Goal: Task Accomplishment & Management: Manage account settings

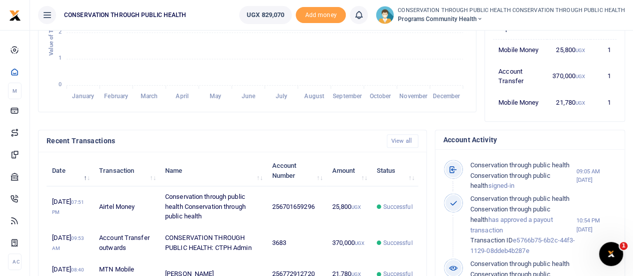
scroll to position [200, 0]
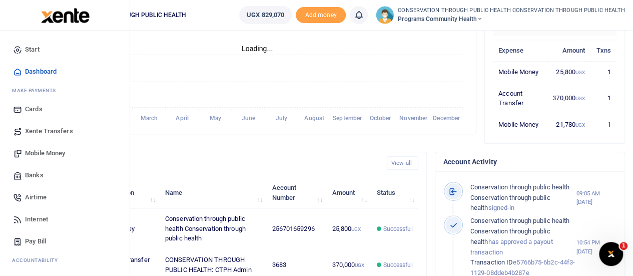
click at [50, 130] on span "Xente Transfers" at bounding box center [49, 131] width 48 height 10
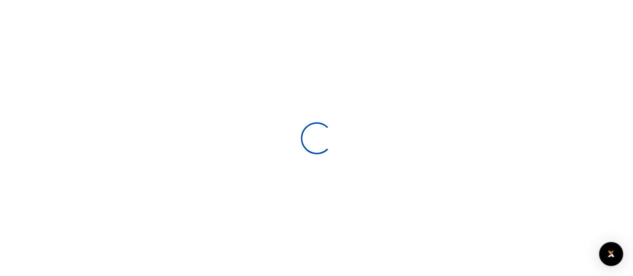
select select
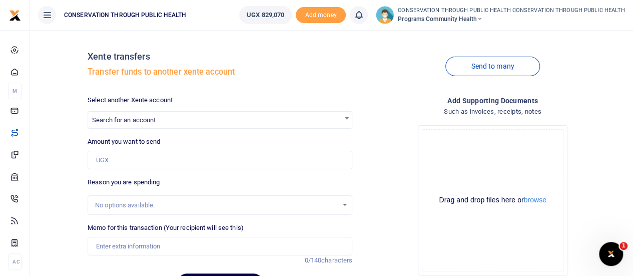
click at [147, 117] on span "Search for an account" at bounding box center [124, 120] width 64 height 8
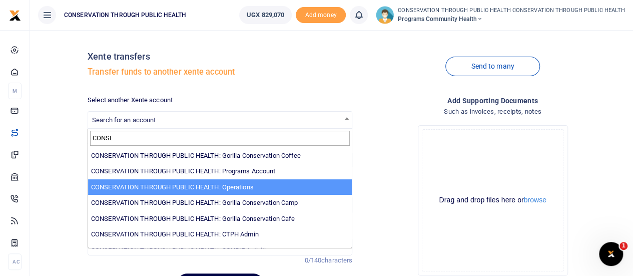
type input "CONSE"
select select "2961"
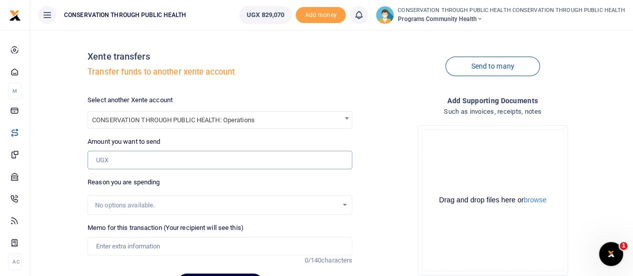
click at [159, 168] on input "Amount you want to send" at bounding box center [220, 160] width 265 height 19
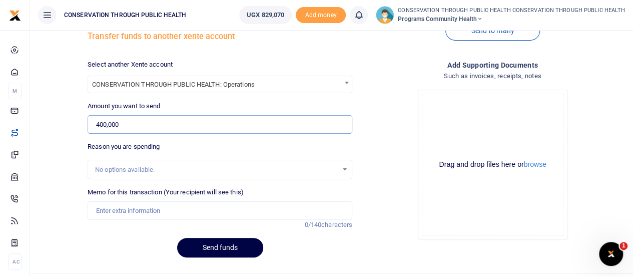
scroll to position [50, 0]
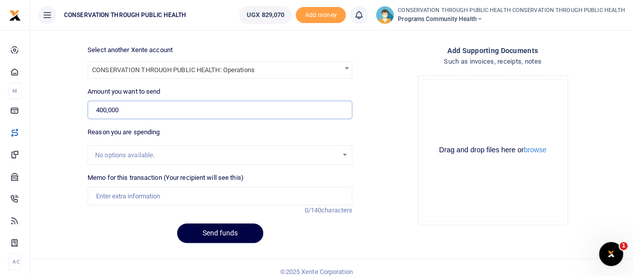
click at [98, 111] on input "400,000" at bounding box center [220, 110] width 265 height 19
click at [99, 111] on input "4,500,000" at bounding box center [220, 110] width 265 height 19
type input "500,000"
click at [108, 190] on input "Memo for this transaction (Your recipient will see this)" at bounding box center [220, 196] width 265 height 19
type input "Advance for admin"
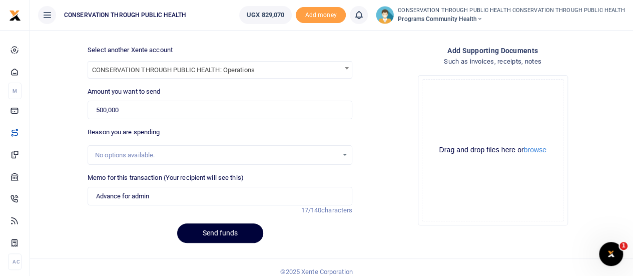
click at [228, 235] on button "Send funds" at bounding box center [220, 233] width 86 height 20
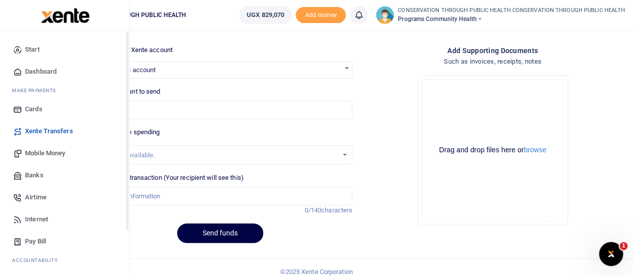
click at [39, 68] on span "Dashboard" at bounding box center [41, 72] width 32 height 10
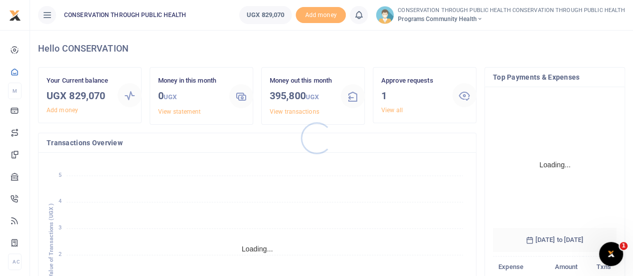
click at [395, 109] on div at bounding box center [316, 138] width 633 height 276
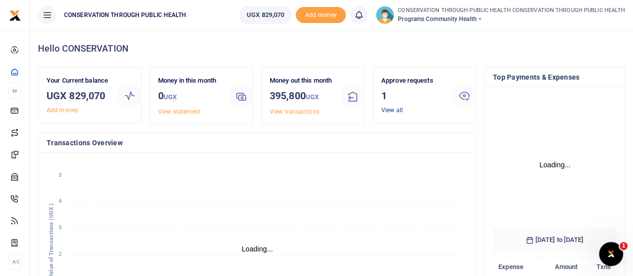
click at [394, 112] on link "View all" at bounding box center [392, 110] width 22 height 7
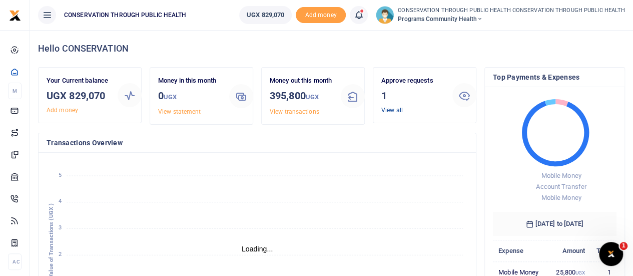
click at [391, 111] on link "View all" at bounding box center [392, 110] width 22 height 7
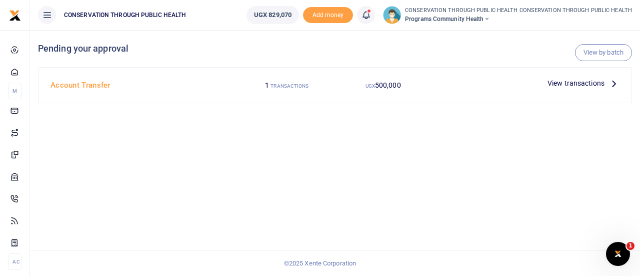
click at [610, 82] on icon at bounding box center [614, 83] width 11 height 11
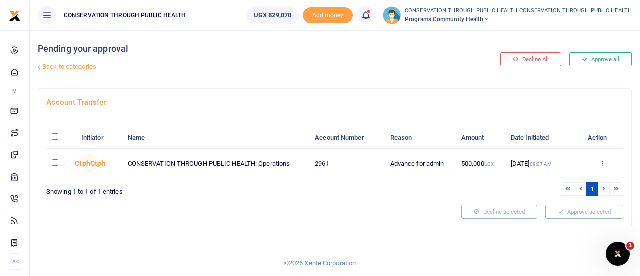
click at [52, 161] on input "checkbox" at bounding box center [55, 162] width 7 height 7
checkbox input "true"
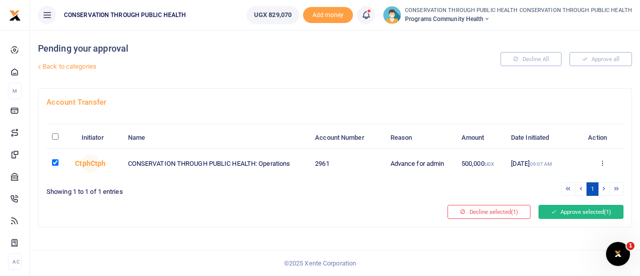
click at [584, 210] on button "Approve selected (1)" at bounding box center [581, 212] width 85 height 14
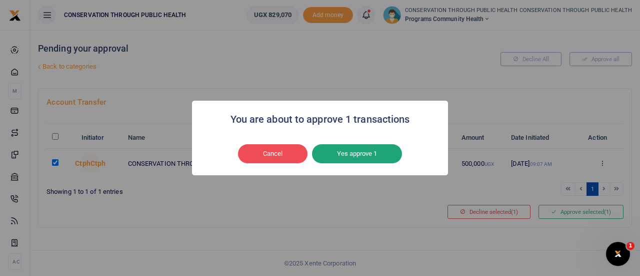
click at [363, 154] on button "Yes approve 1" at bounding box center [357, 153] width 90 height 19
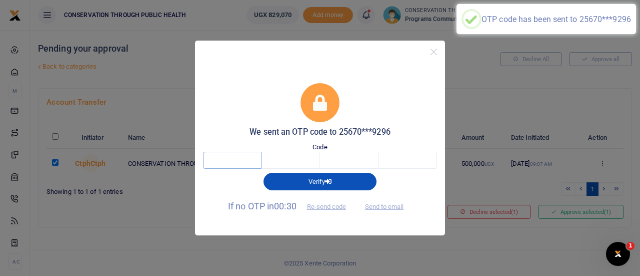
click at [246, 159] on input "text" at bounding box center [232, 160] width 59 height 17
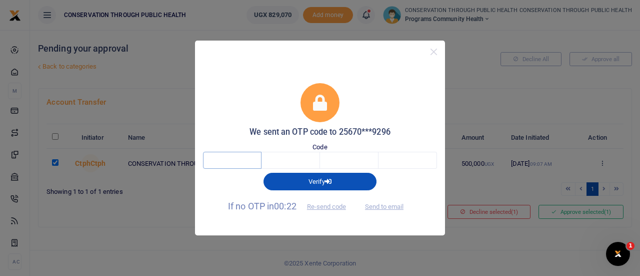
click at [246, 159] on input "text" at bounding box center [232, 160] width 59 height 17
type input "8"
type input "6"
type input "0"
type input "5"
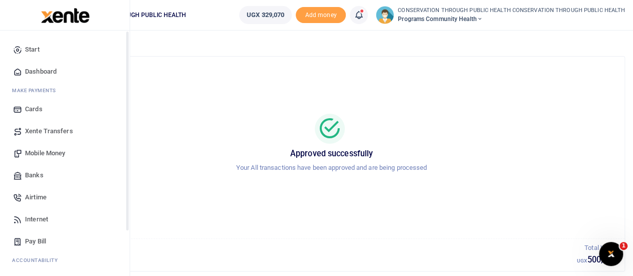
click at [48, 67] on span "Dashboard" at bounding box center [41, 72] width 32 height 10
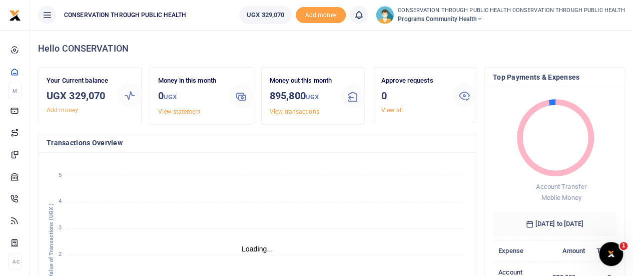
click at [44, 16] on icon at bounding box center [47, 15] width 10 height 11
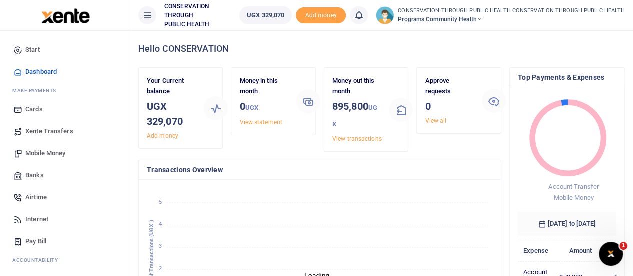
scroll to position [8, 8]
click at [147, 13] on icon at bounding box center [147, 15] width 10 height 11
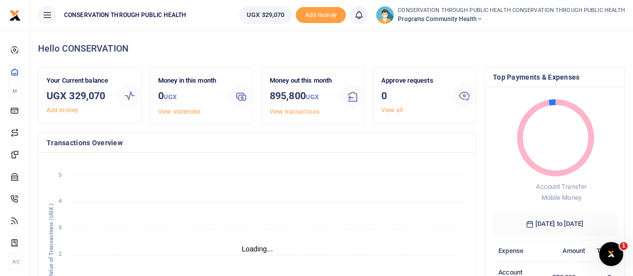
click at [147, 13] on span "CONSERVATION THROUGH PUBLIC HEALTH" at bounding box center [125, 15] width 130 height 9
click at [47, 17] on icon at bounding box center [47, 15] width 10 height 11
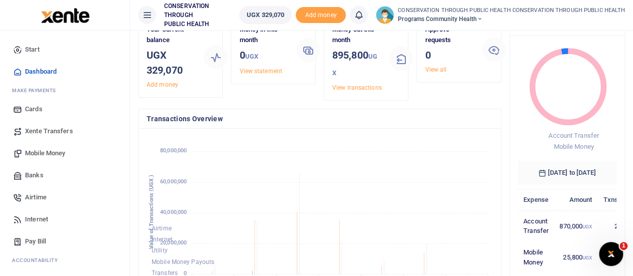
scroll to position [0, 0]
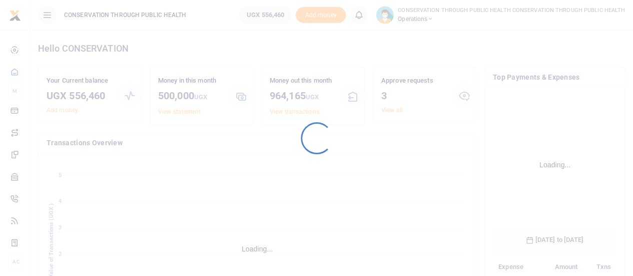
scroll to position [157, 116]
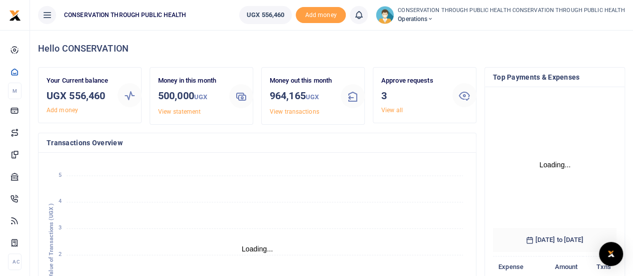
click at [390, 110] on div at bounding box center [316, 138] width 633 height 276
click at [390, 110] on link "View all" at bounding box center [392, 110] width 22 height 7
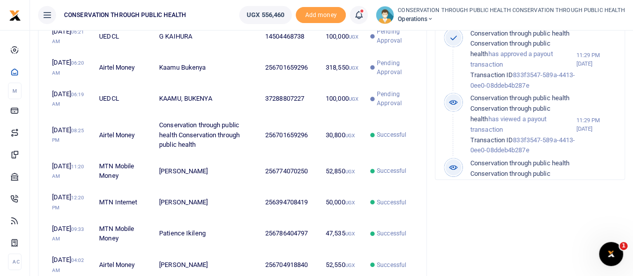
scroll to position [400, 0]
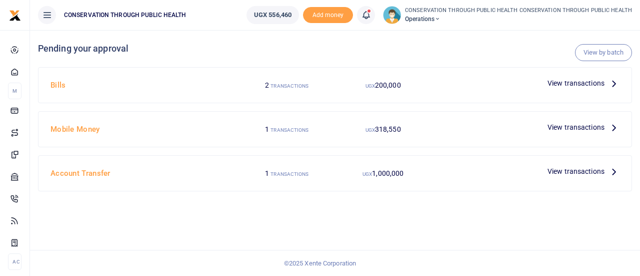
click at [613, 128] on icon at bounding box center [614, 127] width 11 height 11
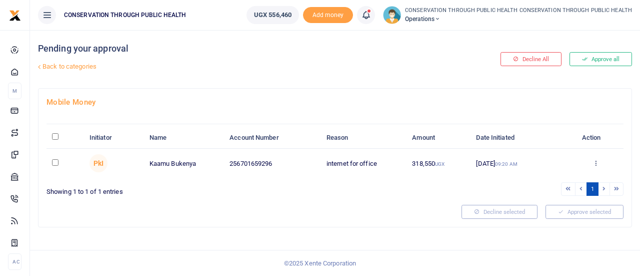
click at [56, 159] on input "checkbox" at bounding box center [55, 162] width 7 height 7
checkbox input "true"
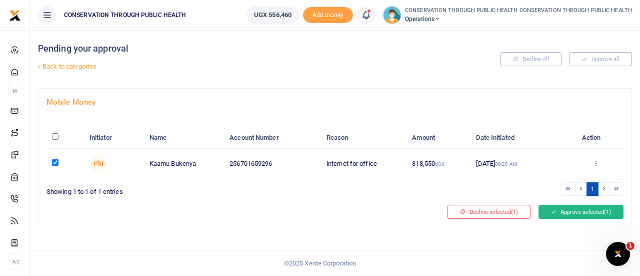
click at [573, 212] on button "Approve selected (1)" at bounding box center [581, 212] width 85 height 14
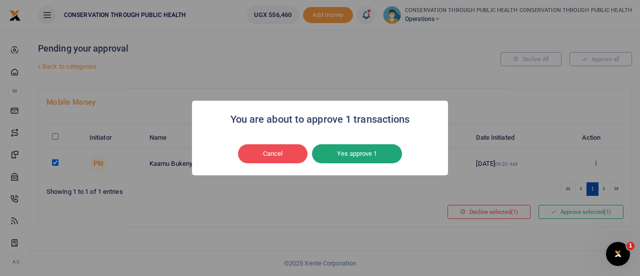
click at [355, 151] on button "Yes approve 1" at bounding box center [357, 153] width 90 height 19
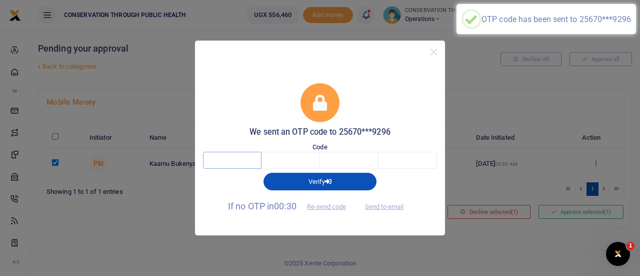
click at [247, 155] on input "text" at bounding box center [232, 160] width 59 height 17
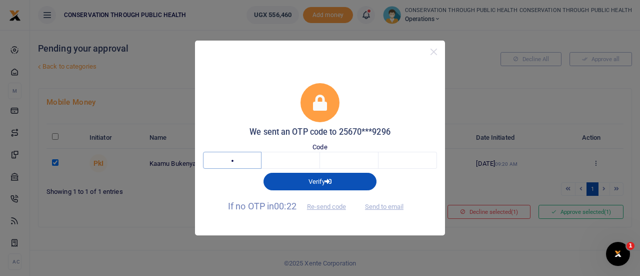
type input "1"
type input "8"
type input "7"
type input "8"
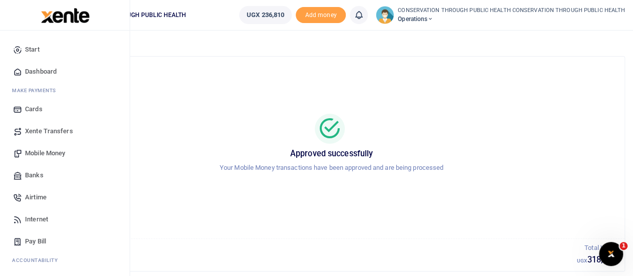
click at [44, 71] on span "Dashboard" at bounding box center [41, 72] width 32 height 10
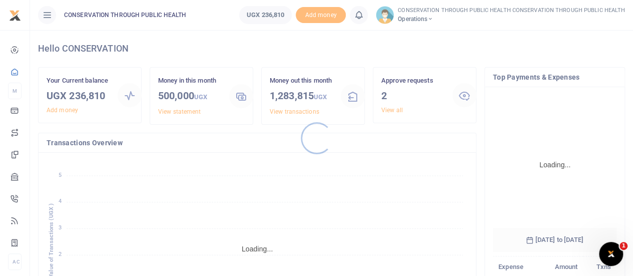
click at [387, 110] on div at bounding box center [316, 138] width 633 height 276
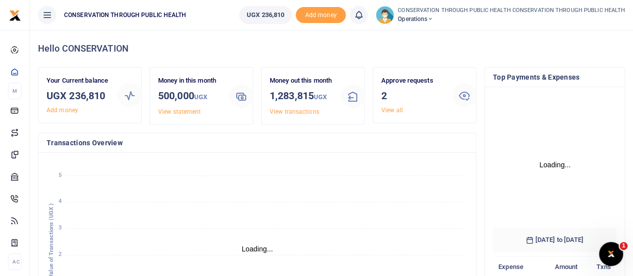
click at [387, 110] on link "View all" at bounding box center [392, 110] width 22 height 7
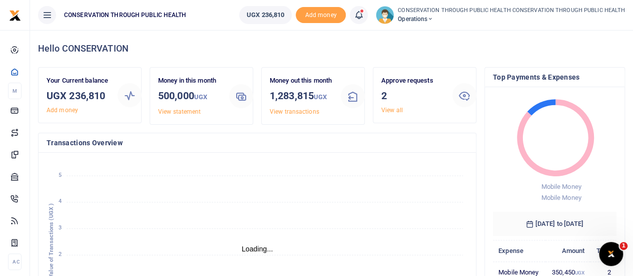
scroll to position [8, 8]
click at [390, 110] on link "View all" at bounding box center [392, 110] width 22 height 7
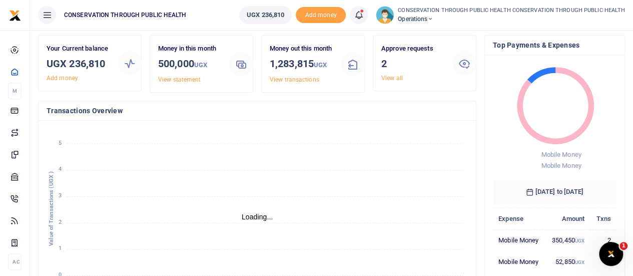
scroll to position [0, 0]
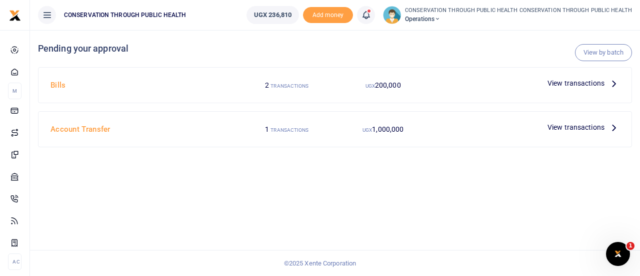
click at [615, 82] on icon at bounding box center [614, 83] width 11 height 11
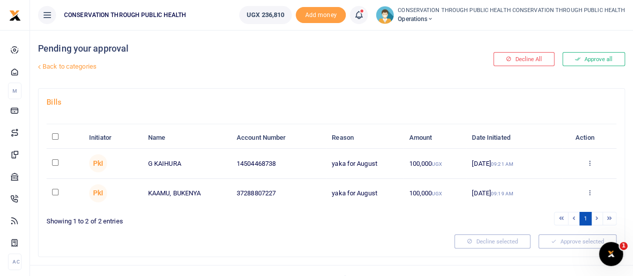
click at [55, 161] on input "checkbox" at bounding box center [55, 162] width 7 height 7
checkbox input "true"
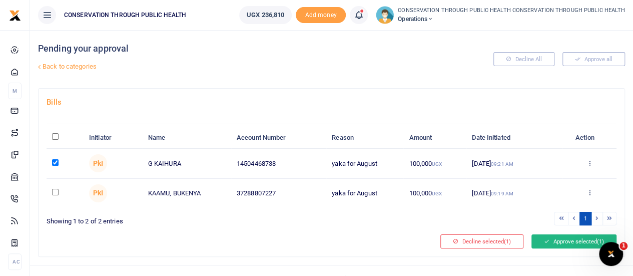
click at [564, 240] on button "Approve selected (1)" at bounding box center [573, 241] width 85 height 14
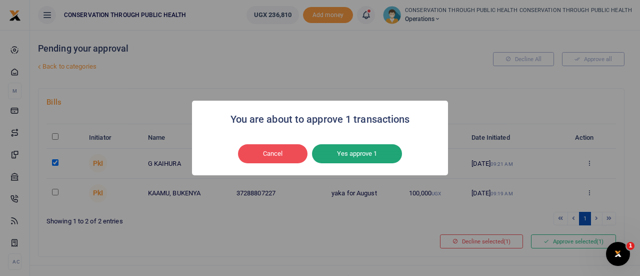
click at [364, 157] on button "Yes approve 1" at bounding box center [357, 153] width 90 height 19
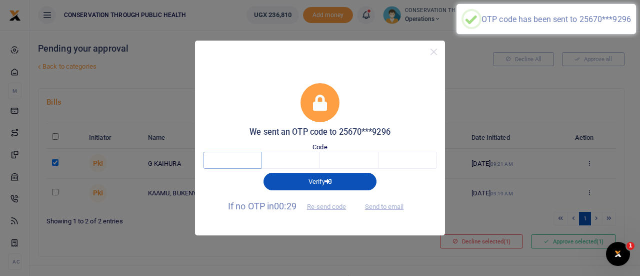
click at [244, 162] on input "text" at bounding box center [232, 160] width 59 height 17
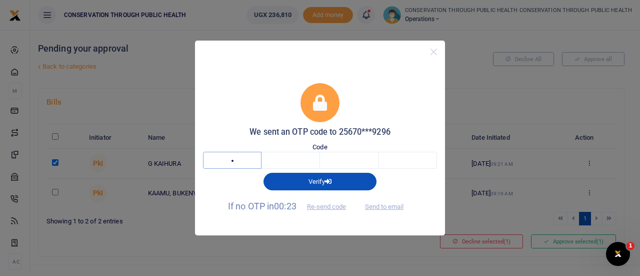
type input "6"
type input "0"
type input "6"
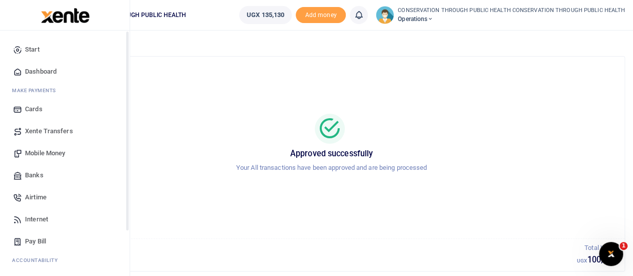
click at [41, 70] on span "Dashboard" at bounding box center [41, 72] width 32 height 10
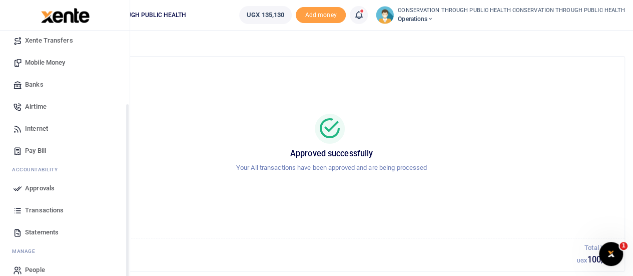
scroll to position [100, 0]
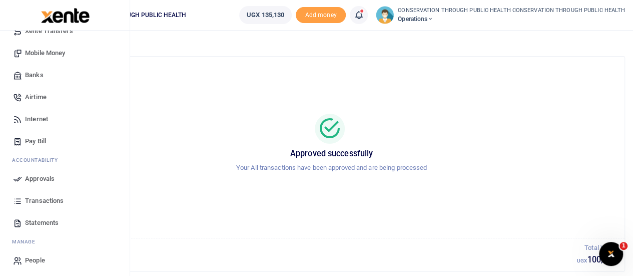
click at [40, 137] on span "Pay Bill" at bounding box center [35, 141] width 21 height 10
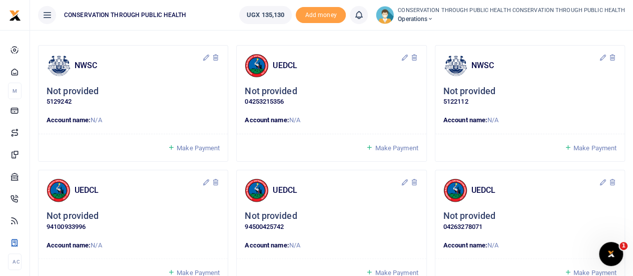
scroll to position [239, 0]
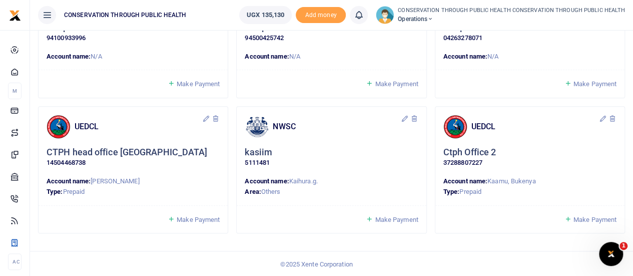
click at [613, 119] on icon at bounding box center [612, 119] width 8 height 8
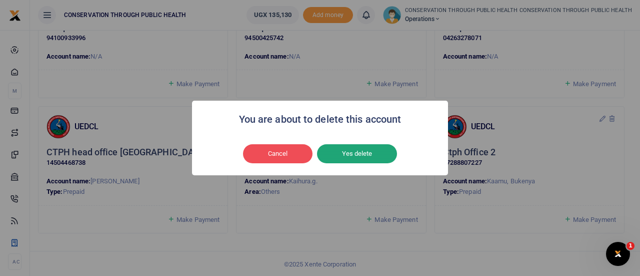
click at [359, 151] on button "Yes delete" at bounding box center [357, 153] width 80 height 19
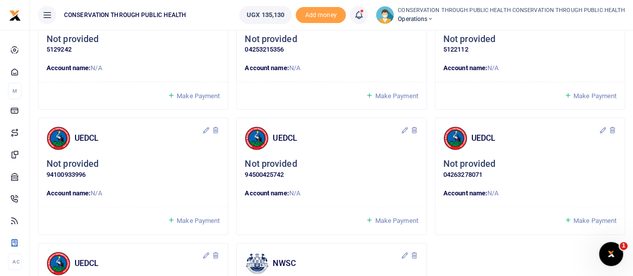
scroll to position [50, 0]
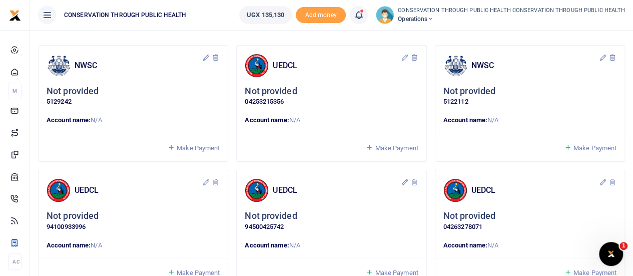
click at [580, 144] on span "Make Payment" at bounding box center [594, 148] width 43 height 8
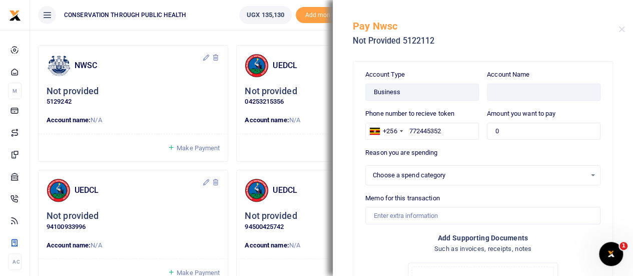
select select
click at [621, 27] on button "Close" at bounding box center [621, 29] width 7 height 7
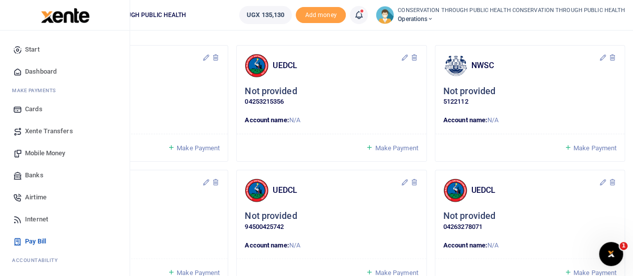
click at [39, 69] on span "Dashboard" at bounding box center [41, 72] width 32 height 10
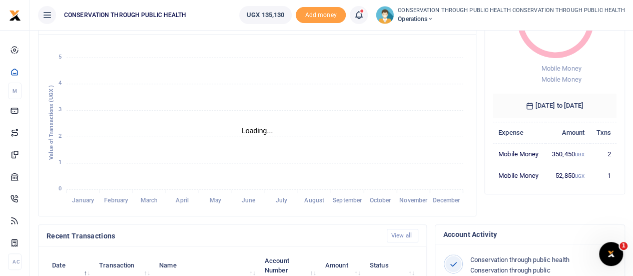
scroll to position [250, 0]
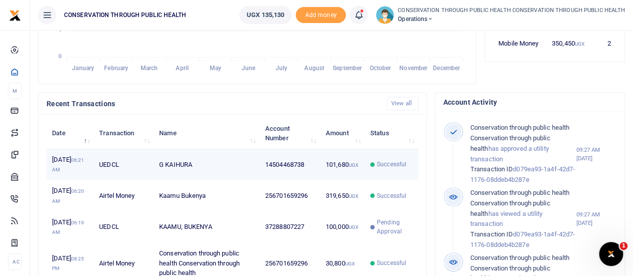
scroll to position [8, 8]
click at [290, 178] on td "14504468738" at bounding box center [290, 164] width 61 height 31
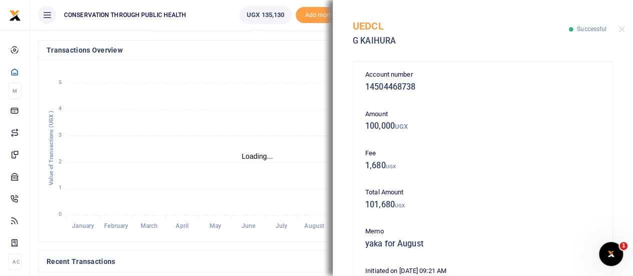
scroll to position [50, 0]
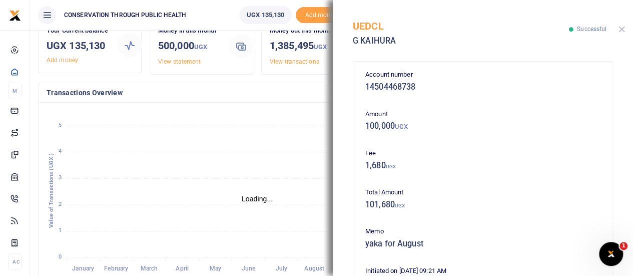
click at [622, 28] on button "Close" at bounding box center [621, 29] width 7 height 7
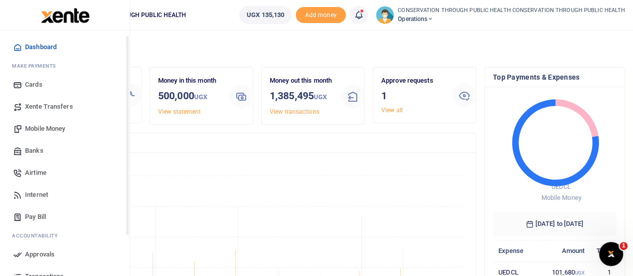
scroll to position [0, 0]
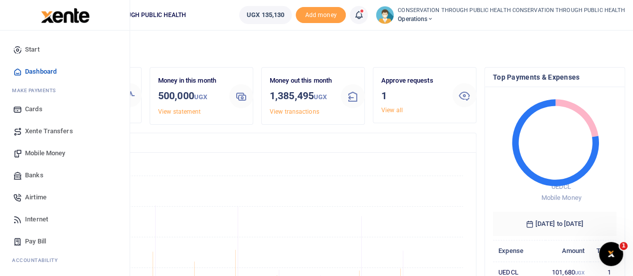
click at [40, 70] on span "Dashboard" at bounding box center [41, 72] width 32 height 10
